Goal: Information Seeking & Learning: Learn about a topic

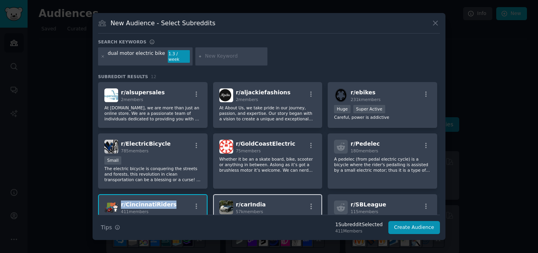
scroll to position [33, 0]
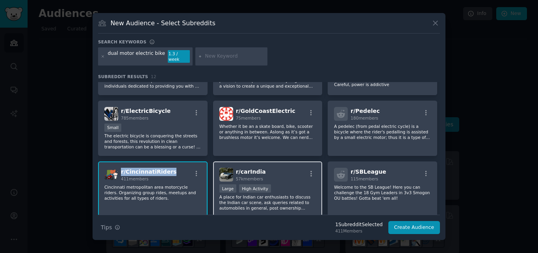
click at [259, 168] on span "r/ carIndia" at bounding box center [251, 171] width 30 height 6
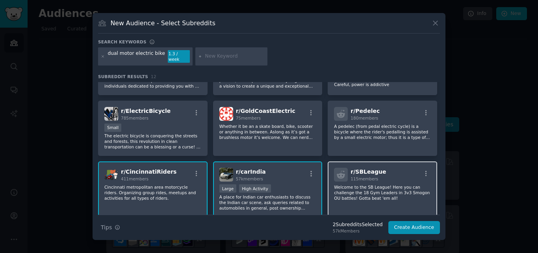
scroll to position [0, 0]
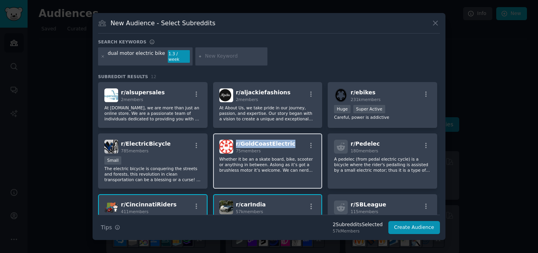
drag, startPoint x: 285, startPoint y: 139, endPoint x: 235, endPoint y: 142, distance: 49.7
click at [235, 142] on div "r/ GoldCoastElectric 75 members" at bounding box center [268, 147] width 97 height 14
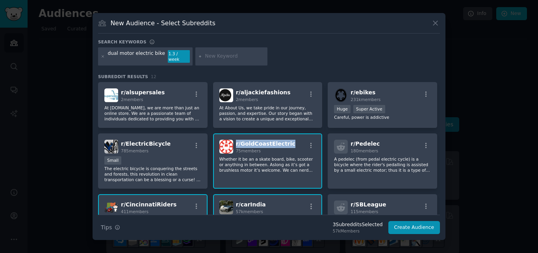
copy span "r/ GoldCoastElectric"
click at [167, 140] on div "r/ ElectricBicycle 785 members" at bounding box center [152, 147] width 97 height 14
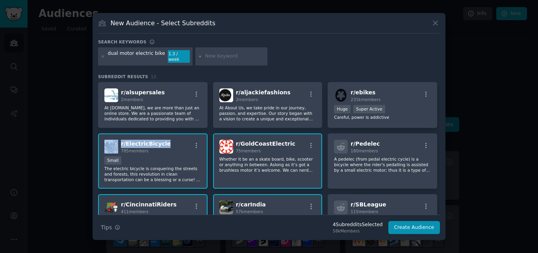
drag, startPoint x: 167, startPoint y: 139, endPoint x: 118, endPoint y: 140, distance: 48.9
click at [118, 140] on div "r/ ElectricBicycle 785 members" at bounding box center [152, 147] width 97 height 14
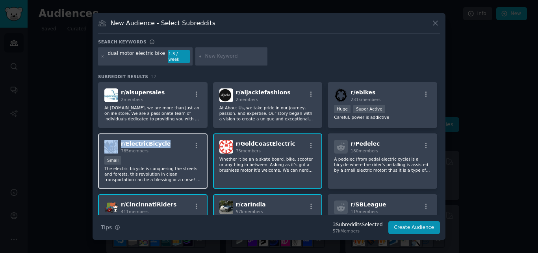
copy div "r/ ElectricBicycle"
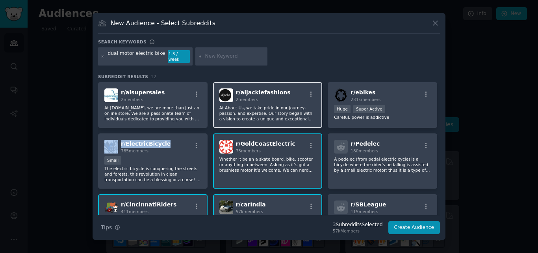
click at [283, 88] on div "r/ aljackiefashions 2 members" at bounding box center [268, 95] width 97 height 14
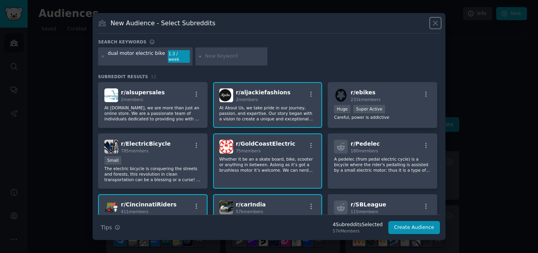
click at [434, 27] on icon at bounding box center [436, 23] width 8 height 8
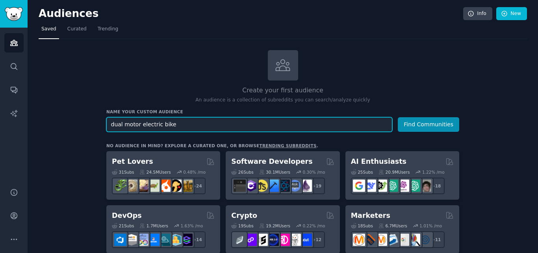
click at [132, 123] on input "dual motor electric bike" at bounding box center [249, 124] width 286 height 15
click at [132, 122] on input "dual electric bike" at bounding box center [249, 124] width 286 height 15
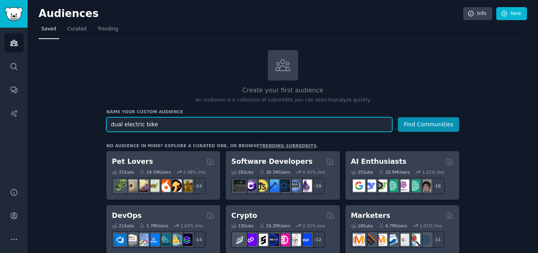
click at [119, 124] on input "dual electric bike" at bounding box center [249, 124] width 286 height 15
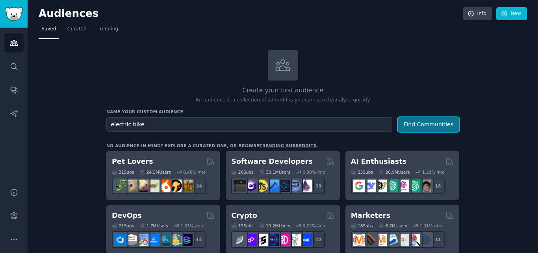
click at [419, 119] on button "Find Communities" at bounding box center [428, 124] width 61 height 15
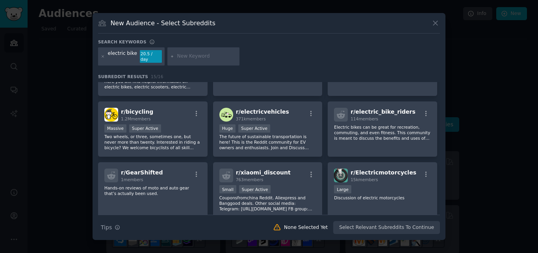
scroll to position [184, 0]
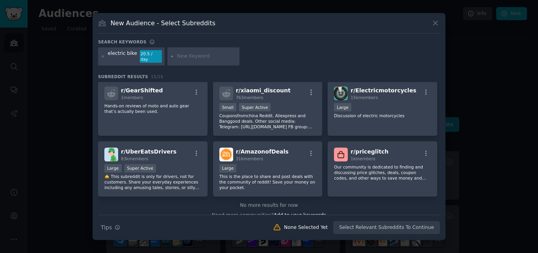
click at [437, 244] on div at bounding box center [269, 126] width 538 height 253
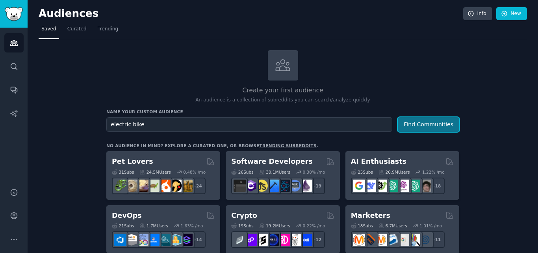
click at [430, 127] on button "Find Communities" at bounding box center [428, 124] width 61 height 15
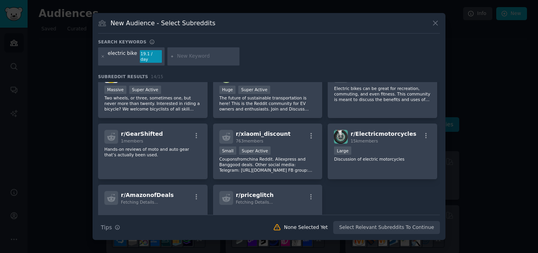
scroll to position [184, 0]
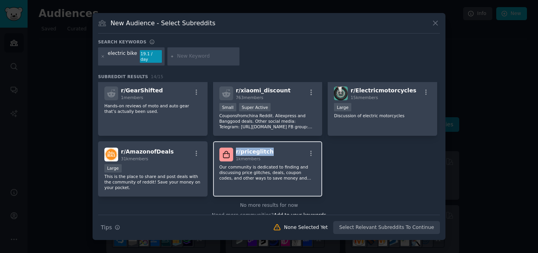
drag, startPoint x: 268, startPoint y: 148, endPoint x: 234, endPoint y: 149, distance: 33.9
click at [234, 149] on div "r/ priceglitch 1k members" at bounding box center [268, 154] width 97 height 14
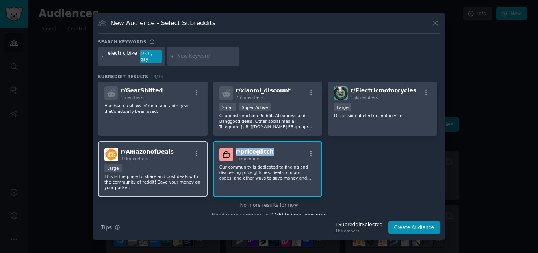
click at [174, 147] on div "r/ AmazonofDeals 31k members" at bounding box center [152, 154] width 97 height 14
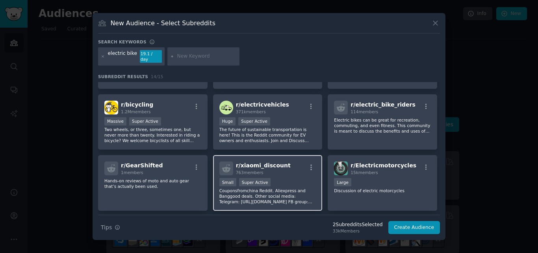
scroll to position [99, 0]
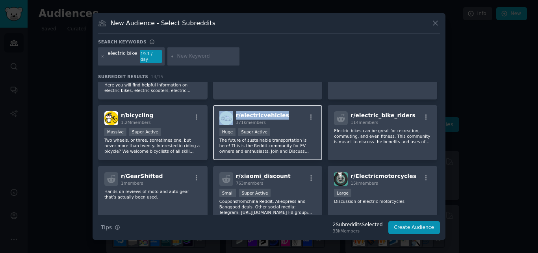
drag, startPoint x: 283, startPoint y: 111, endPoint x: 233, endPoint y: 111, distance: 49.7
click at [233, 111] on div "r/ electricvehicles 371k members" at bounding box center [268, 118] width 97 height 14
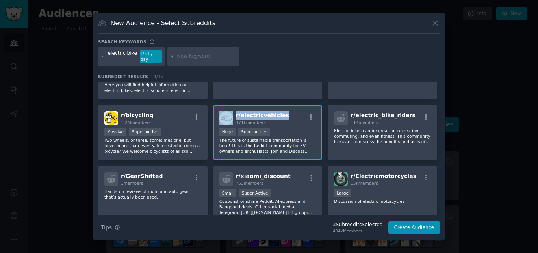
copy div "r/ electricvehicles"
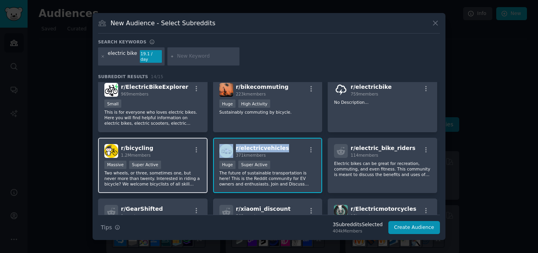
scroll to position [53, 0]
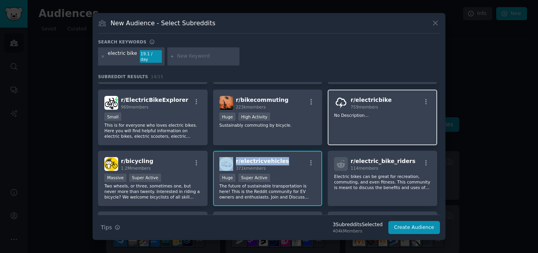
click at [390, 96] on div "r/ electricbike 759 members" at bounding box center [382, 103] width 97 height 14
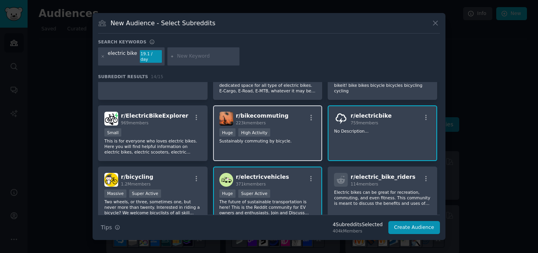
scroll to position [34, 0]
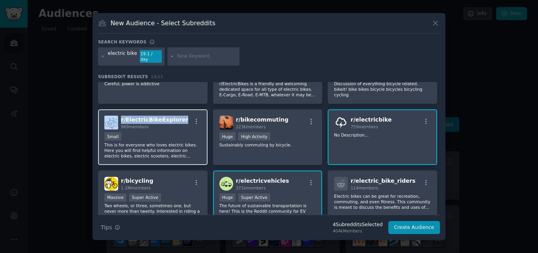
drag, startPoint x: 179, startPoint y: 116, endPoint x: 118, endPoint y: 115, distance: 60.7
click at [118, 115] on div "r/ ElectricBikeExplorer 969 members" at bounding box center [152, 122] width 97 height 14
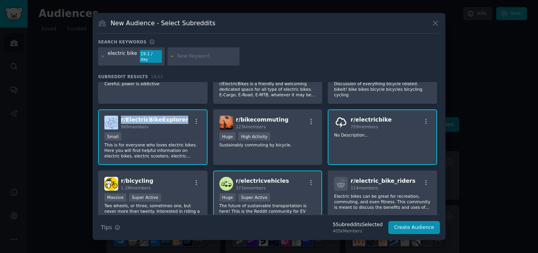
copy div "r/ ElectricBikeExplorer"
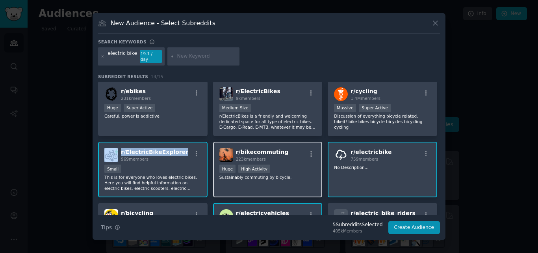
scroll to position [0, 0]
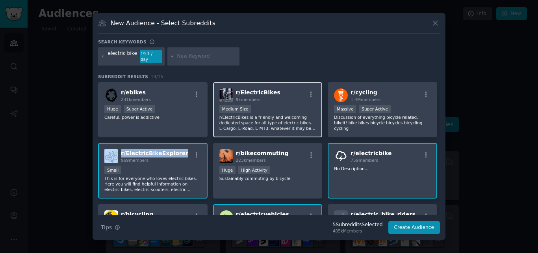
click at [273, 89] on div "r/ ElectricBikes 9k members" at bounding box center [268, 95] width 97 height 14
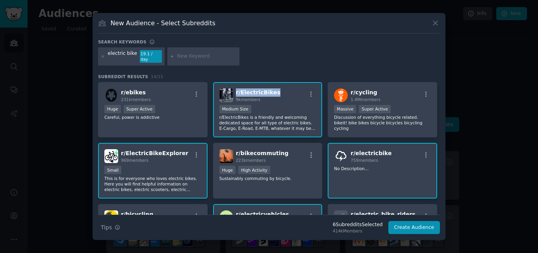
drag, startPoint x: 273, startPoint y: 89, endPoint x: 233, endPoint y: 91, distance: 40.2
click at [233, 91] on div "r/ ElectricBikes 9k members" at bounding box center [268, 95] width 97 height 14
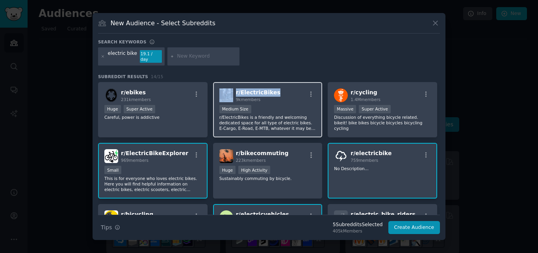
copy div "r/ ElectricBikes"
click at [435, 24] on icon at bounding box center [436, 23] width 8 height 8
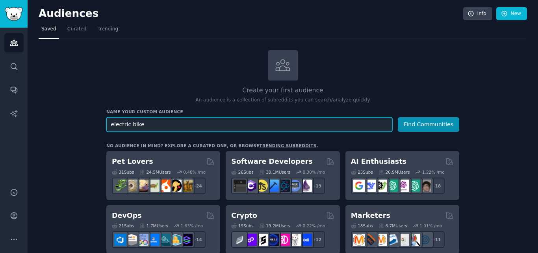
click at [116, 124] on input "electric bike" at bounding box center [249, 124] width 286 height 15
click at [134, 125] on input "bike" at bounding box center [249, 124] width 286 height 15
type input "bike discussions"
click at [398, 117] on button "Find Communities" at bounding box center [428, 124] width 61 height 15
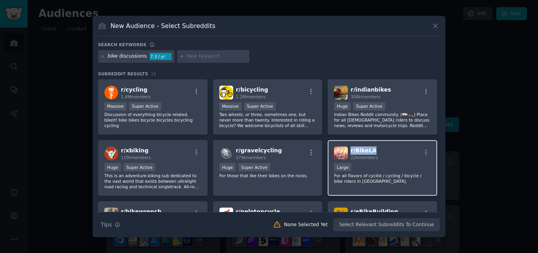
drag, startPoint x: 374, startPoint y: 148, endPoint x: 348, endPoint y: 152, distance: 26.3
click at [348, 152] on div "r/ BikeLA 22k members" at bounding box center [382, 153] width 97 height 14
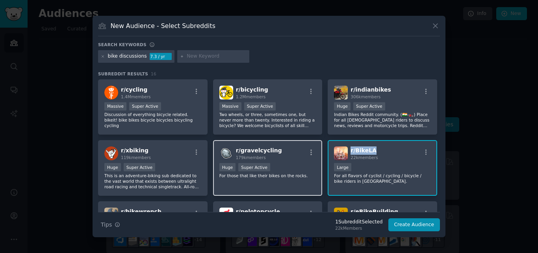
click at [278, 148] on div "r/ gravelcycling 179k members" at bounding box center [268, 153] width 97 height 14
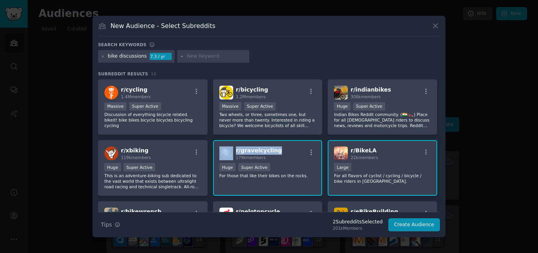
drag, startPoint x: 278, startPoint y: 148, endPoint x: 229, endPoint y: 147, distance: 48.9
click at [229, 147] on div "r/ gravelcycling 179k members" at bounding box center [268, 153] width 97 height 14
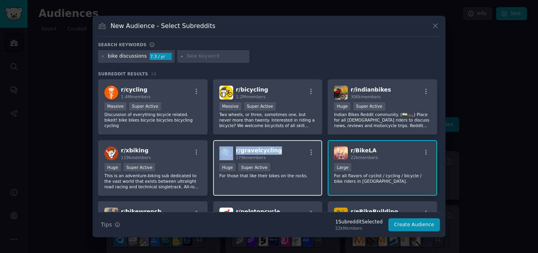
copy div "r/ gravelcycling"
